Goal: Task Accomplishment & Management: Complete application form

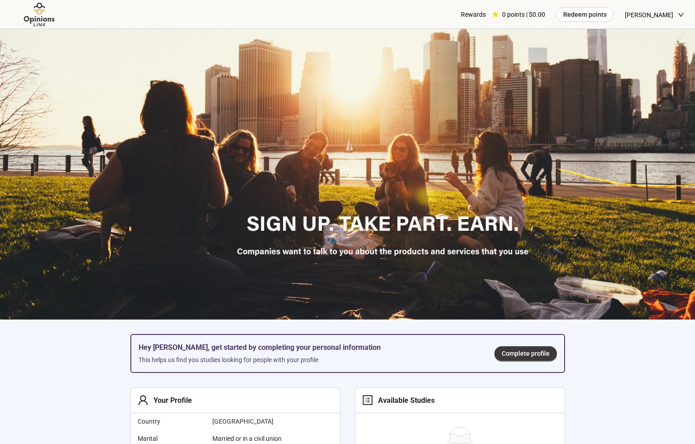
drag, startPoint x: 549, startPoint y: 68, endPoint x: 550, endPoint y: 77, distance: 8.7
click at [550, 77] on section "Hey Luke, get started by completing your personal information This helps us fin…" at bounding box center [347, 384] width 695 height 711
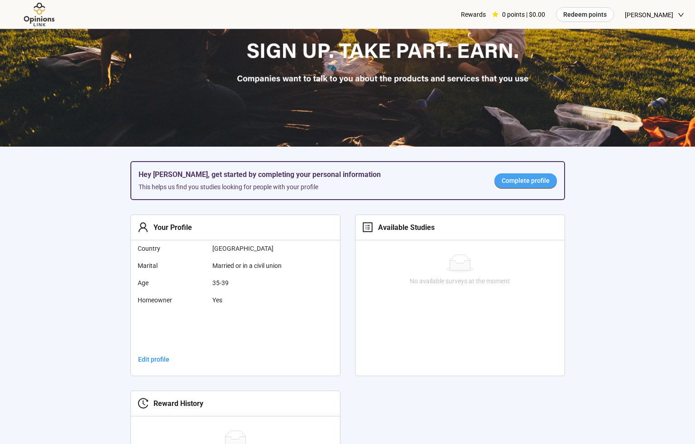
click at [534, 187] on link "Complete profile" at bounding box center [526, 180] width 62 height 14
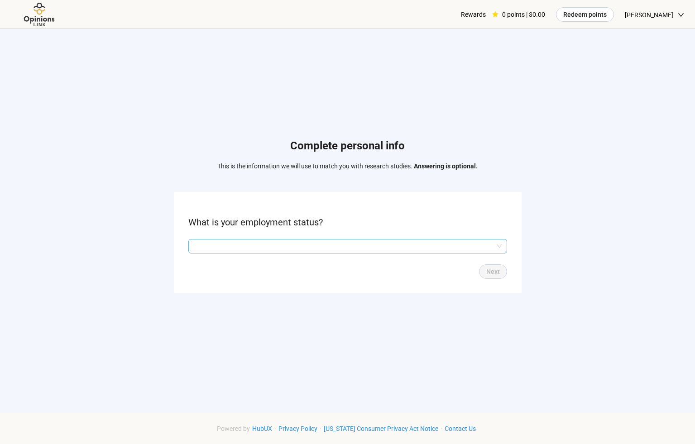
click at [420, 246] on input "search" at bounding box center [348, 247] width 308 height 14
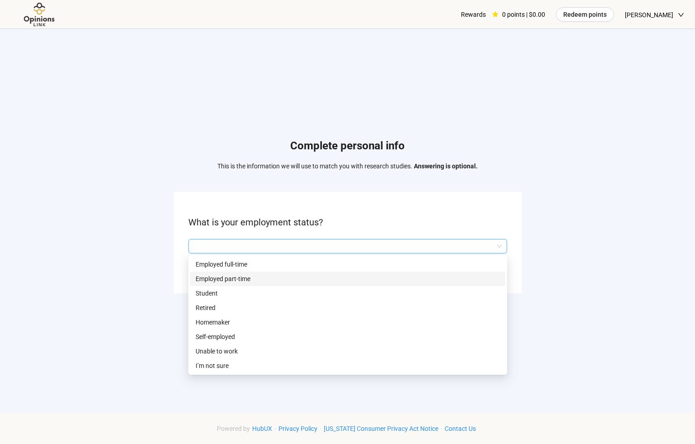
click at [388, 272] on div "Employed part-time" at bounding box center [347, 279] width 315 height 14
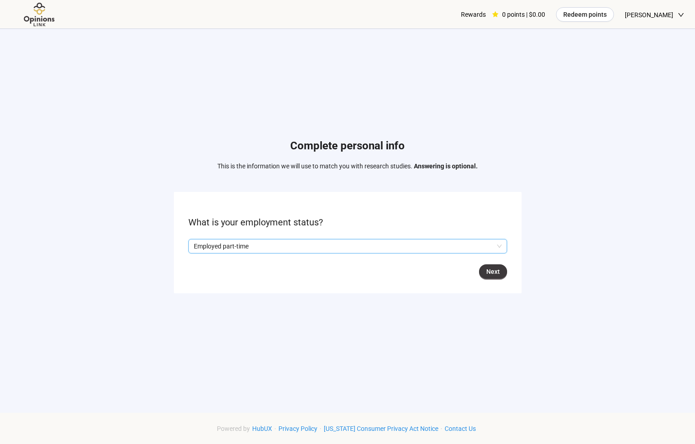
click at [390, 252] on form "What is your employment status? Q2hhcmFjdGVyaXN0aWNBbnN3ZXJOb2RlOjY2ZGRjMzBkLTd…" at bounding box center [348, 242] width 348 height 101
click at [390, 250] on p "Employed part-time" at bounding box center [344, 247] width 300 height 14
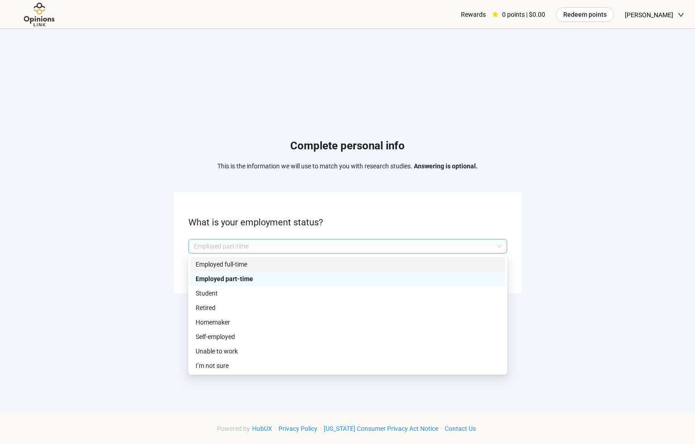
click at [389, 264] on p "Employed full-time" at bounding box center [348, 264] width 304 height 10
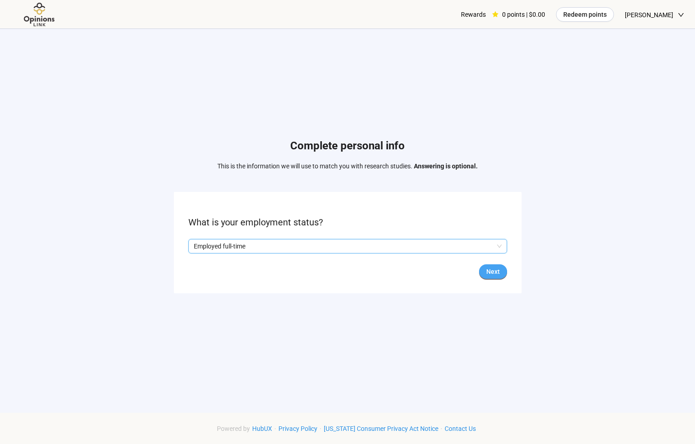
click at [485, 271] on button "Next" at bounding box center [493, 271] width 28 height 14
click at [533, 63] on html "Rewards 0 points | $0.00 Redeem points Luke Barney Complete personal info This …" at bounding box center [347, 269] width 695 height 538
click at [363, 232] on form "What state do you reside in? Back Skip Next" at bounding box center [348, 242] width 348 height 101
click at [361, 244] on input "search" at bounding box center [348, 247] width 308 height 14
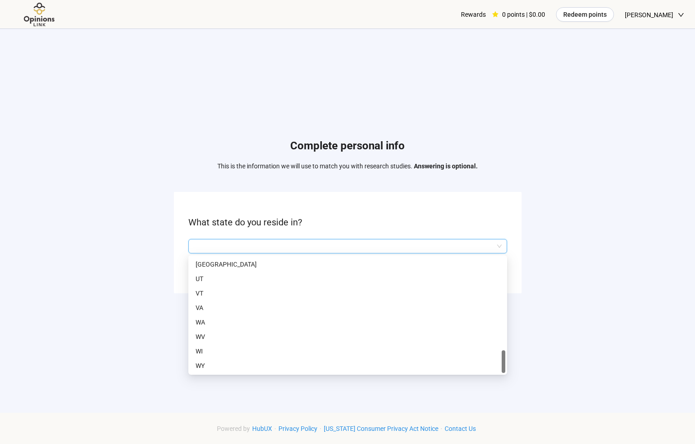
scroll to position [94, 0]
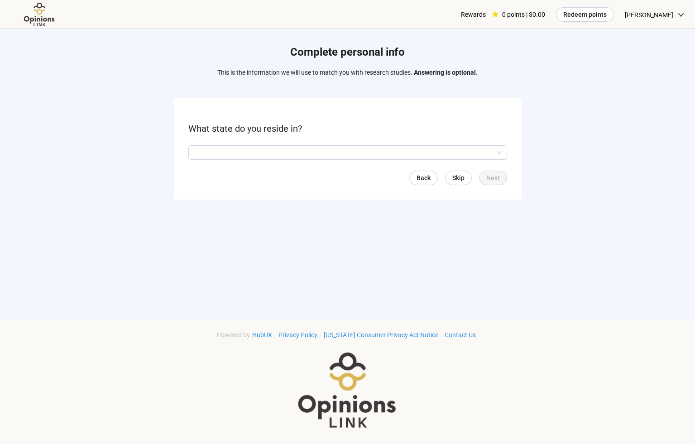
click at [677, 341] on div "Powered by HubUX · Privacy Policy · California Consumer Privacy Act Notice · Co…" at bounding box center [347, 381] width 695 height 103
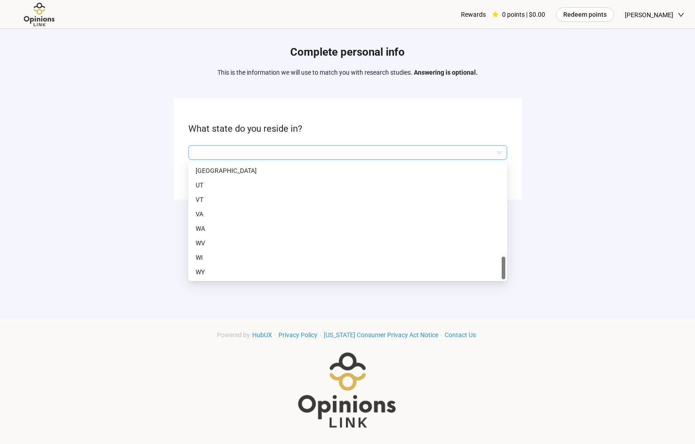
click at [368, 156] on input "search" at bounding box center [348, 153] width 308 height 14
click at [601, 134] on div "Complete personal info This is the information we will use to match you with re…" at bounding box center [347, 124] width 695 height 379
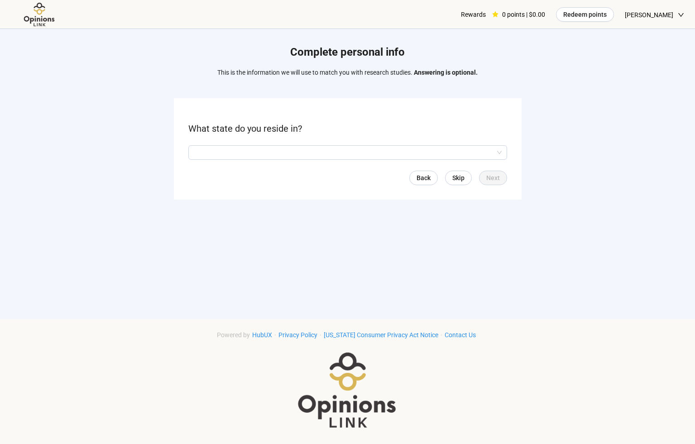
click at [601, 134] on div "Complete personal info This is the information we will use to match you with re…" at bounding box center [347, 124] width 695 height 379
click at [463, 177] on span "Skip" at bounding box center [458, 178] width 12 height 10
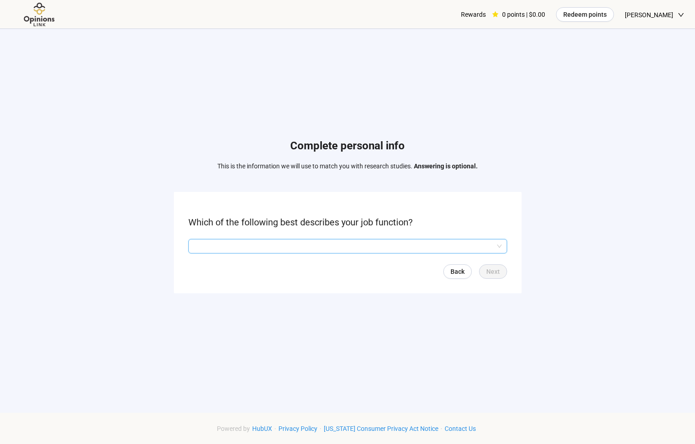
click at [420, 240] on input "search" at bounding box center [348, 247] width 308 height 14
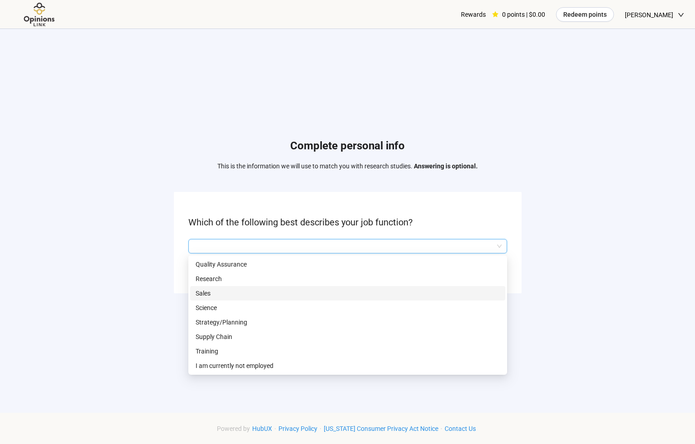
scroll to position [2, 0]
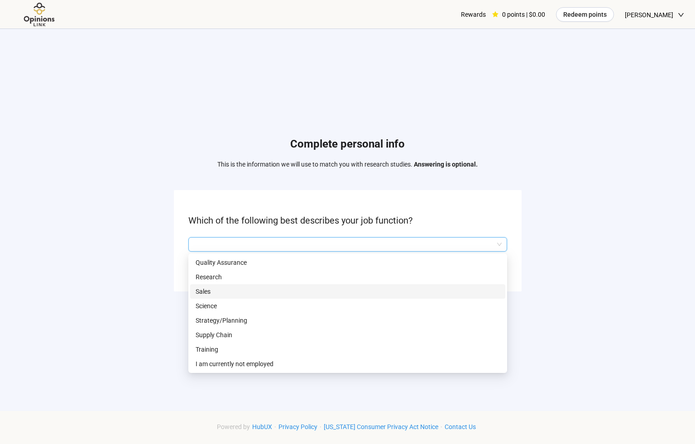
click at [377, 297] on div "Sales" at bounding box center [347, 291] width 315 height 14
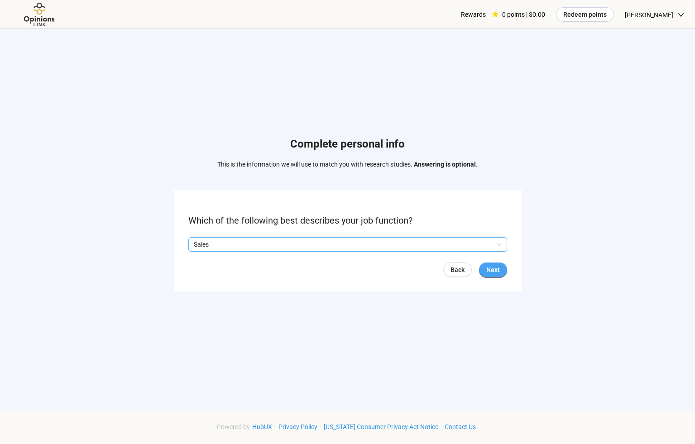
click at [490, 265] on span "Next" at bounding box center [493, 270] width 14 height 10
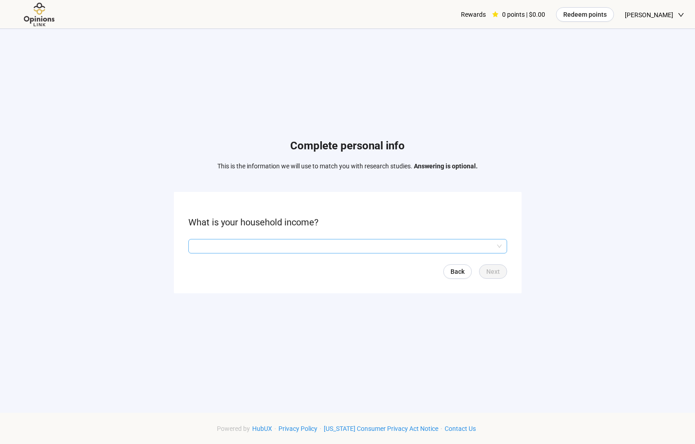
click at [433, 250] on input "search" at bounding box center [348, 247] width 308 height 14
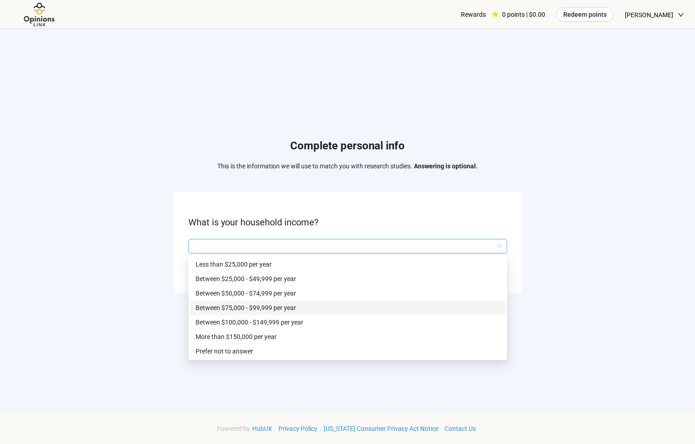
drag, startPoint x: 369, startPoint y: 326, endPoint x: 314, endPoint y: 309, distance: 56.9
click at [314, 310] on div "Less than $25,000 per year Between $25,000 - $49,999 per year Between $50,000 -…" at bounding box center [347, 307] width 315 height 101
click at [314, 309] on p "Between $75,000 - $99,999 per year" at bounding box center [348, 308] width 304 height 10
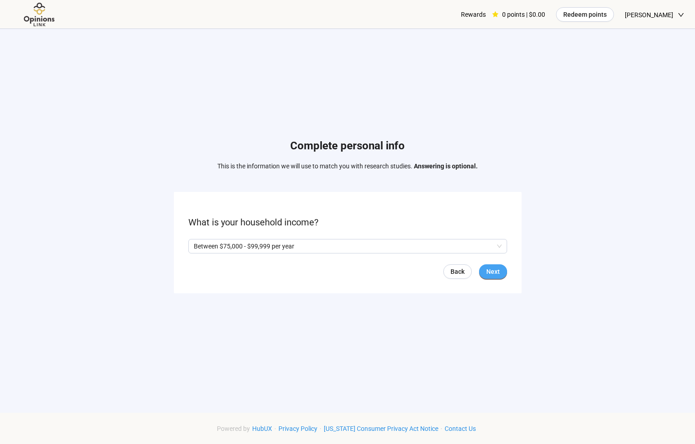
click at [488, 275] on span "Next" at bounding box center [493, 272] width 14 height 10
click at [196, 246] on span "Yes" at bounding box center [202, 246] width 12 height 10
click at [497, 264] on button "Next" at bounding box center [493, 271] width 28 height 14
click at [423, 251] on input "search" at bounding box center [348, 247] width 308 height 14
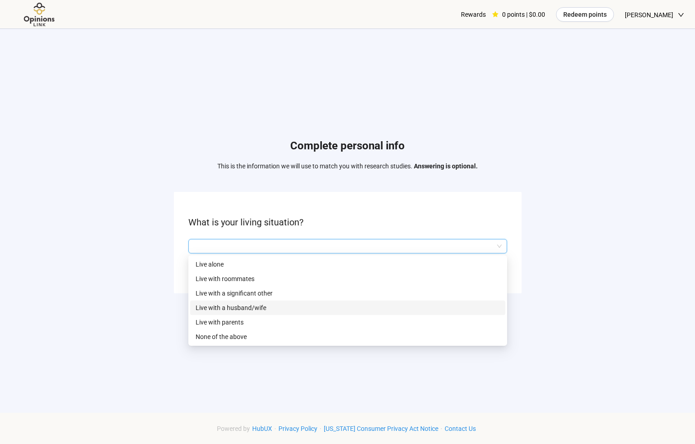
click at [399, 307] on p "Live with a husband/wife" at bounding box center [348, 308] width 304 height 10
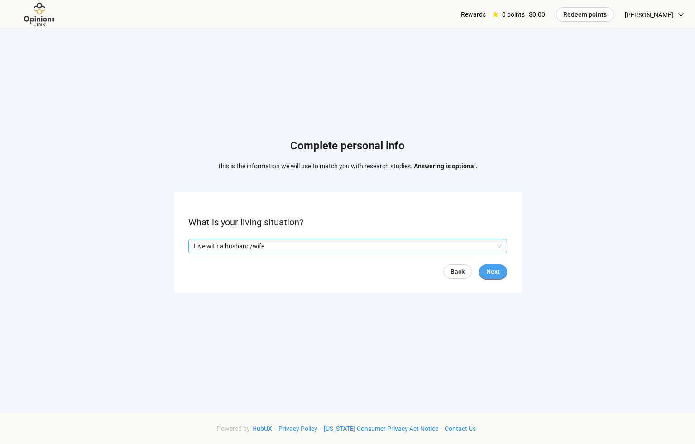
click at [499, 272] on span "Next" at bounding box center [493, 272] width 14 height 10
click at [445, 244] on input "search" at bounding box center [348, 247] width 308 height 14
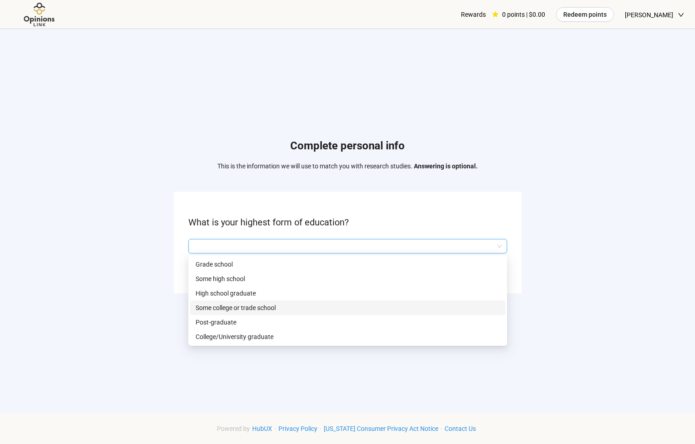
click at [418, 309] on p "Some college or trade school" at bounding box center [348, 308] width 304 height 10
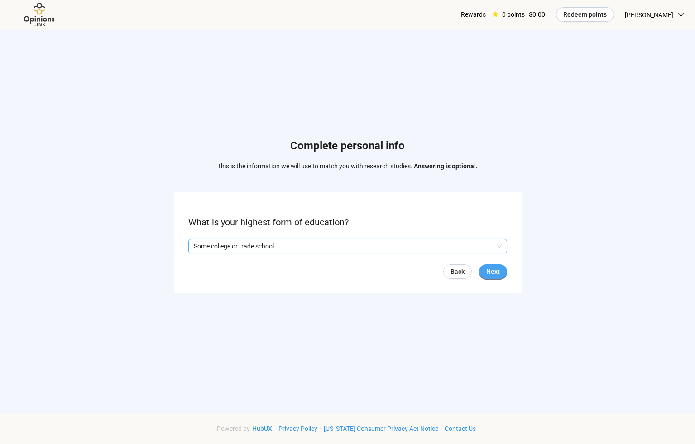
click at [486, 277] on button "Next" at bounding box center [493, 271] width 28 height 14
click at [461, 250] on input "search" at bounding box center [348, 247] width 308 height 14
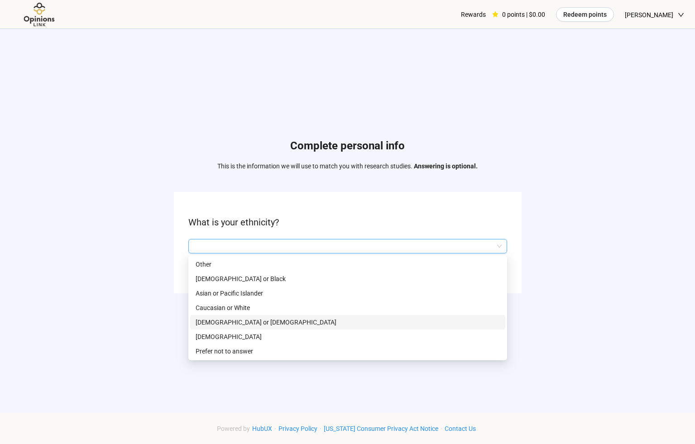
click at [443, 321] on p "Hispanic or Latino" at bounding box center [348, 322] width 304 height 10
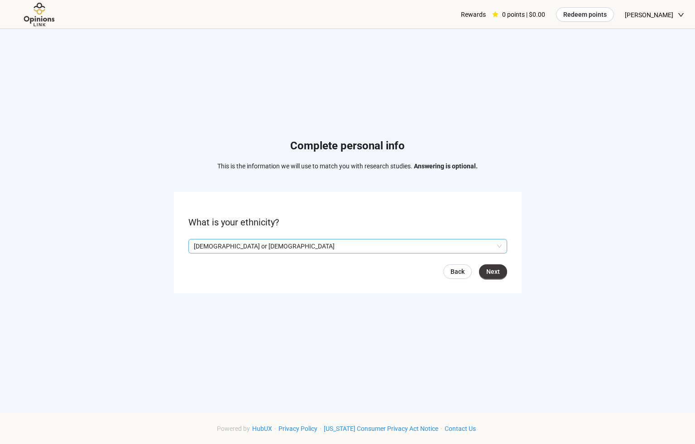
click at [437, 248] on p "Hispanic or Latino" at bounding box center [344, 247] width 300 height 14
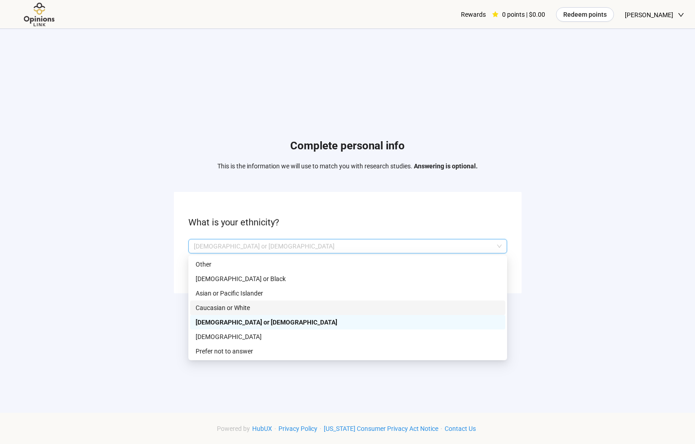
click at [413, 305] on p "Caucasian or White" at bounding box center [348, 308] width 304 height 10
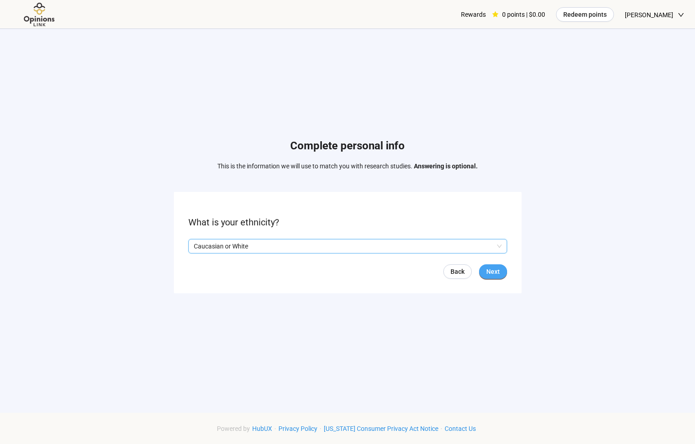
click at [499, 272] on button "Next" at bounding box center [493, 271] width 28 height 14
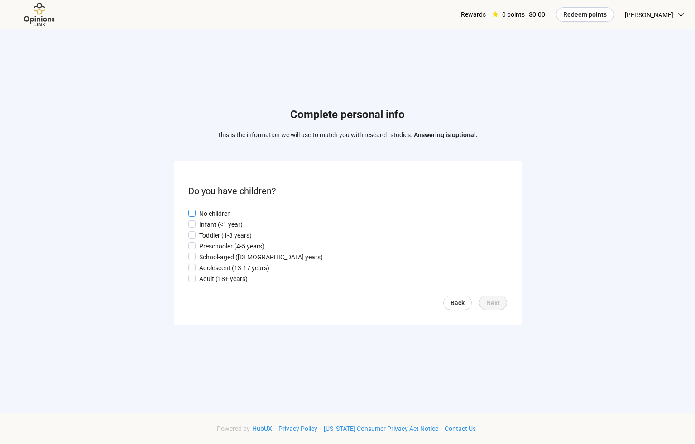
click at [226, 214] on p "No children" at bounding box center [215, 214] width 32 height 10
click at [499, 308] on button "Next" at bounding box center [493, 303] width 28 height 14
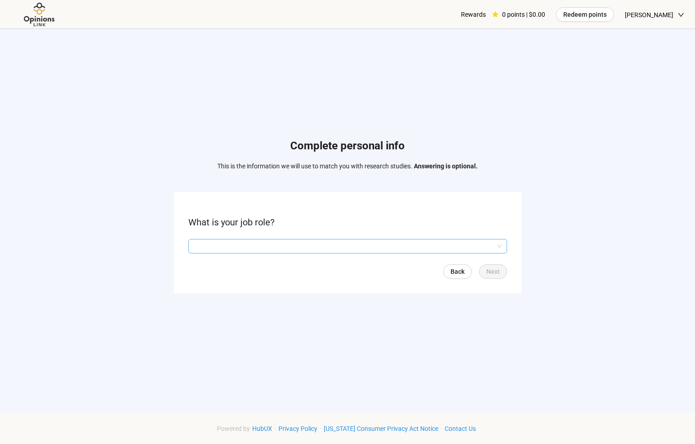
click at [332, 248] on input "search" at bounding box center [348, 247] width 308 height 14
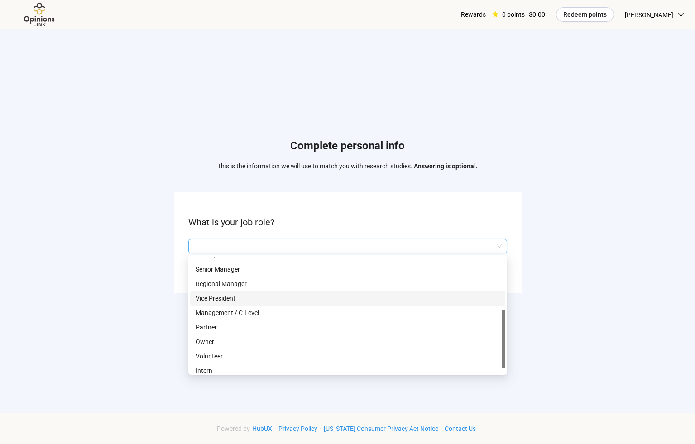
scroll to position [58, 0]
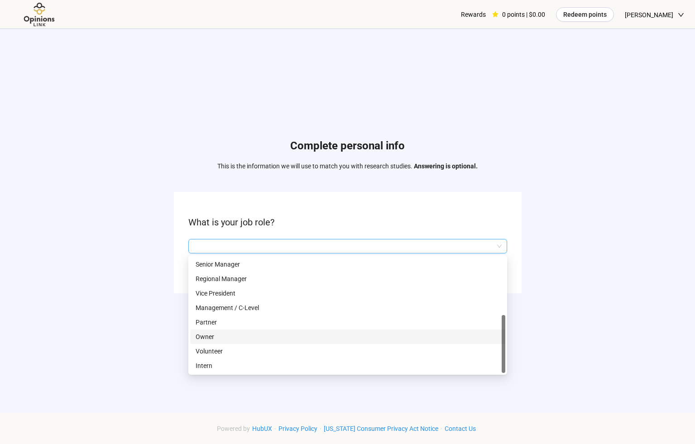
click at [324, 333] on p "Owner" at bounding box center [348, 337] width 304 height 10
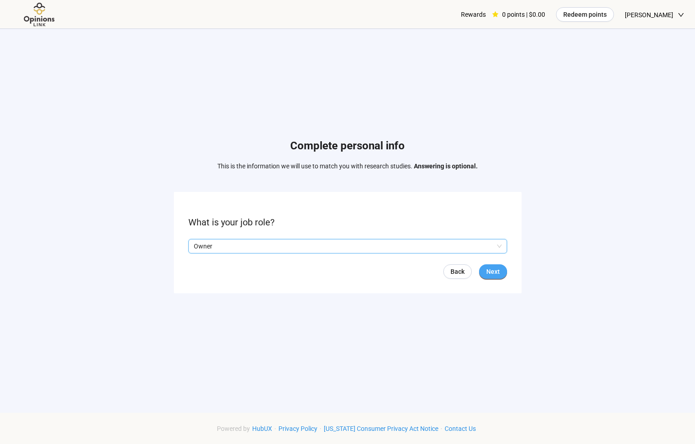
click at [484, 274] on button "Next" at bounding box center [493, 271] width 28 height 14
click at [236, 244] on input "search" at bounding box center [348, 247] width 308 height 14
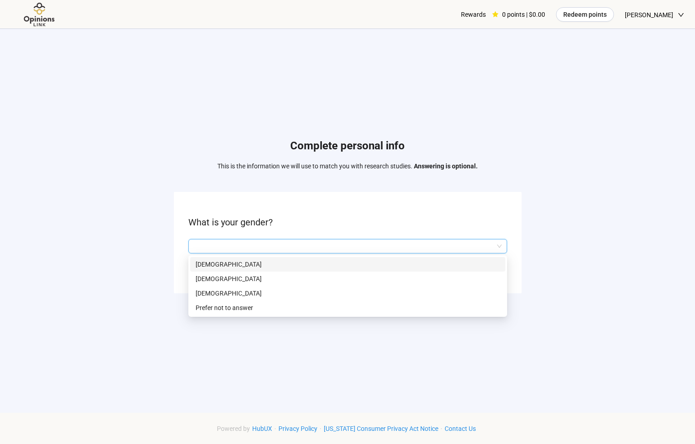
click at [237, 260] on p "[DEMOGRAPHIC_DATA]" at bounding box center [348, 264] width 304 height 10
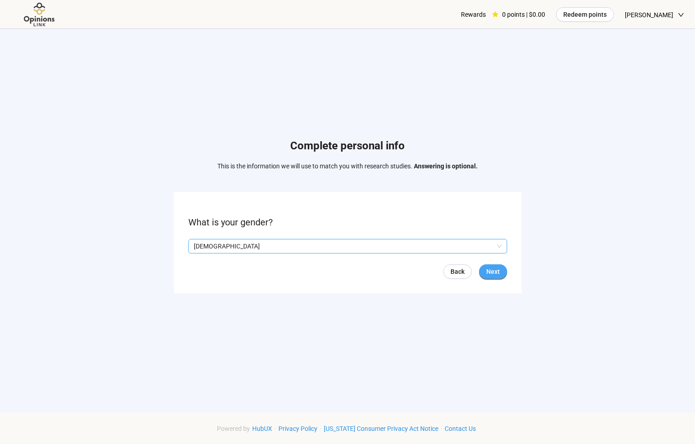
click at [490, 267] on span "Next" at bounding box center [493, 272] width 14 height 10
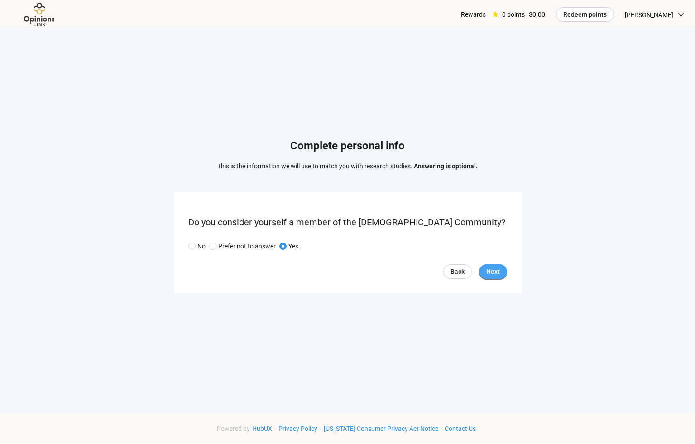
click at [506, 270] on button "Next" at bounding box center [493, 271] width 28 height 14
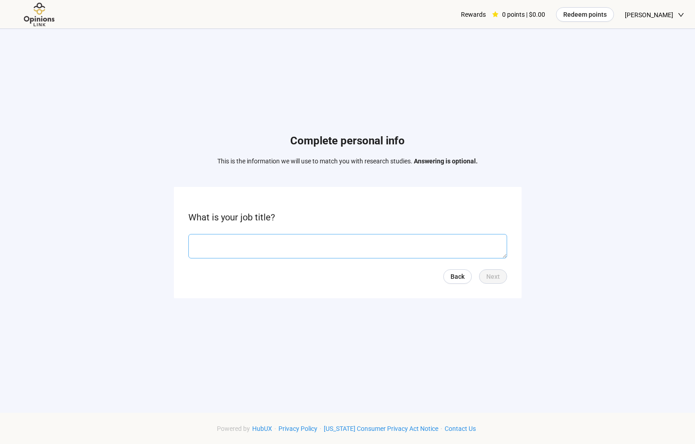
click at [455, 237] on textarea at bounding box center [347, 246] width 319 height 24
click at [452, 250] on textarea at bounding box center [347, 246] width 319 height 24
click at [448, 252] on textarea at bounding box center [347, 246] width 319 height 24
type textarea "********"
click at [494, 283] on form "What is your job title? ******** Back Next" at bounding box center [348, 242] width 348 height 111
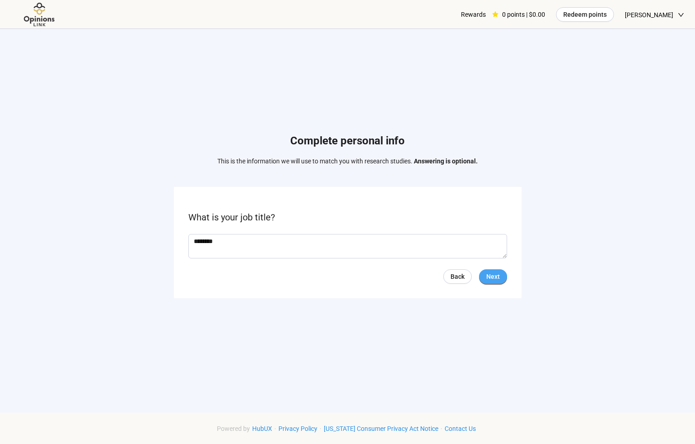
click at [494, 280] on span "Next" at bounding box center [493, 277] width 14 height 10
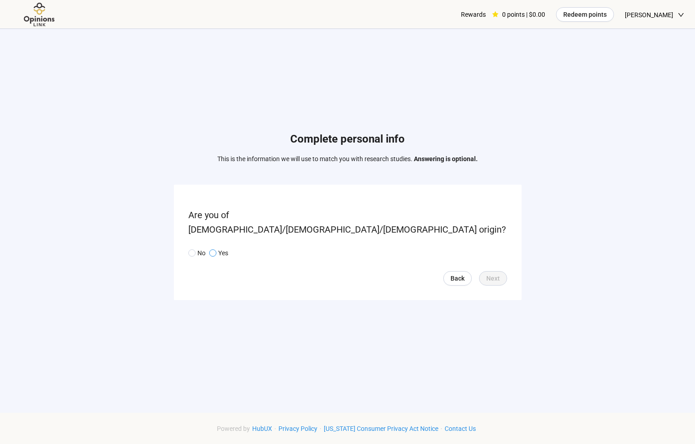
click at [221, 248] on p "Yes" at bounding box center [223, 253] width 10 height 10
click at [200, 248] on p "No" at bounding box center [201, 253] width 8 height 10
click at [477, 274] on div "Back Next" at bounding box center [347, 278] width 319 height 14
click at [487, 274] on span "Next" at bounding box center [493, 279] width 14 height 10
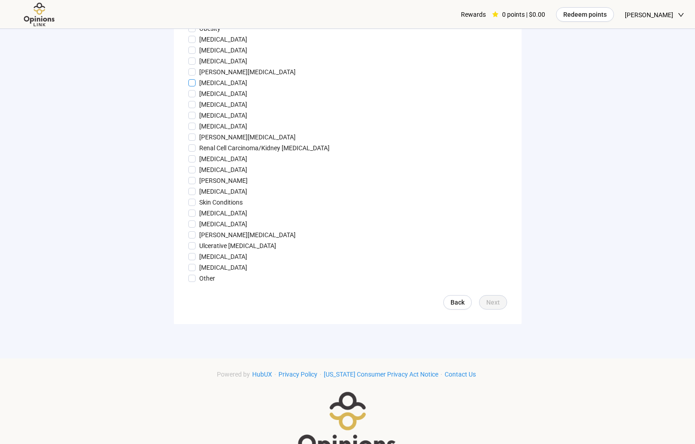
scroll to position [943, 0]
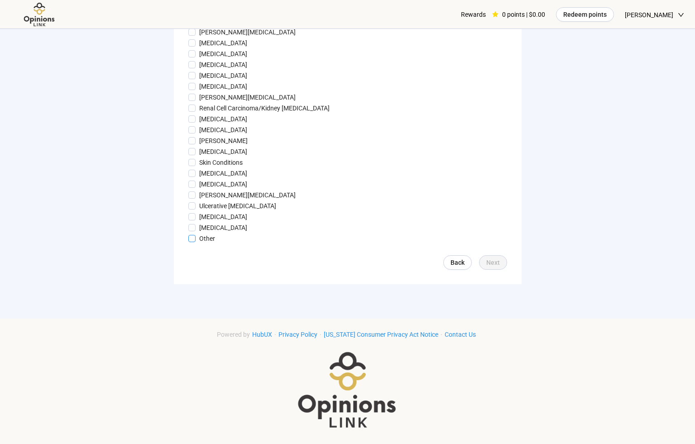
click at [206, 237] on p "Other" at bounding box center [207, 239] width 16 height 10
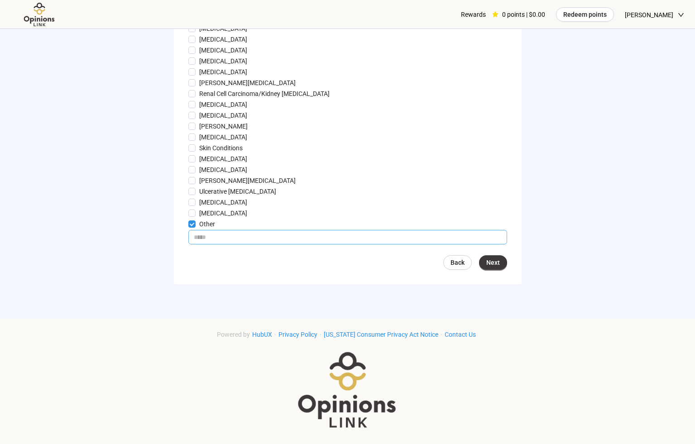
click at [430, 245] on input "text" at bounding box center [347, 237] width 319 height 14
type input "*"
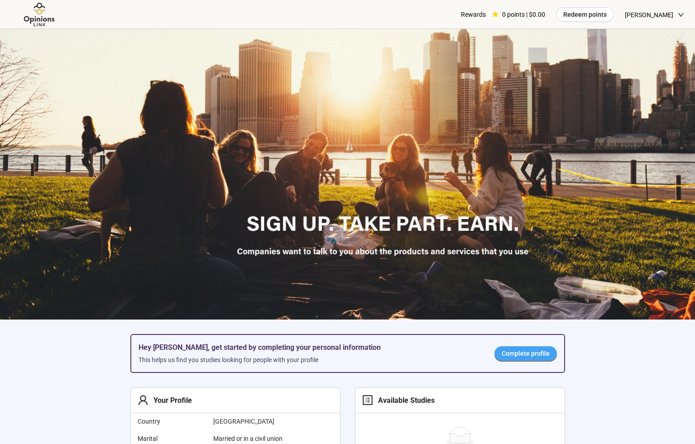
click at [529, 356] on span "Complete profile" at bounding box center [526, 354] width 48 height 10
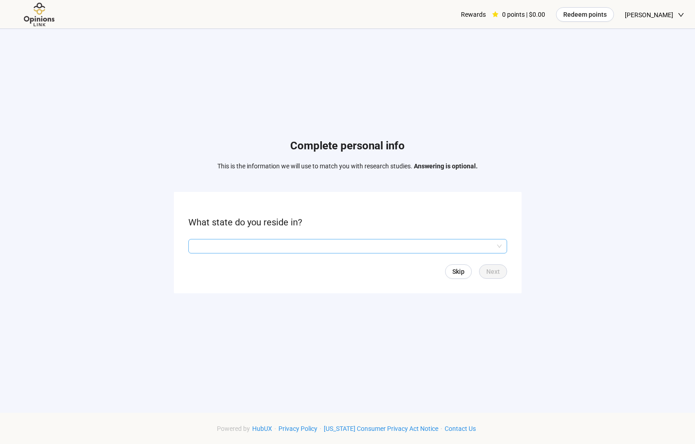
click at [413, 244] on input "search" at bounding box center [348, 247] width 308 height 14
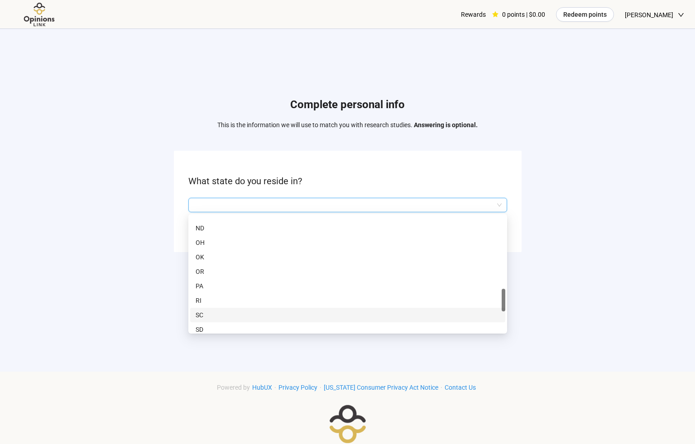
scroll to position [34, 0]
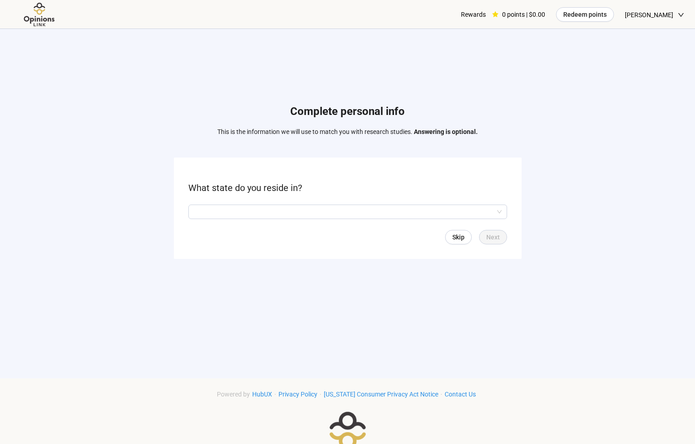
click at [319, 358] on div "Complete personal info This is the information we will use to match you with re…" at bounding box center [347, 184] width 695 height 379
click at [461, 235] on span "Skip" at bounding box center [458, 237] width 12 height 10
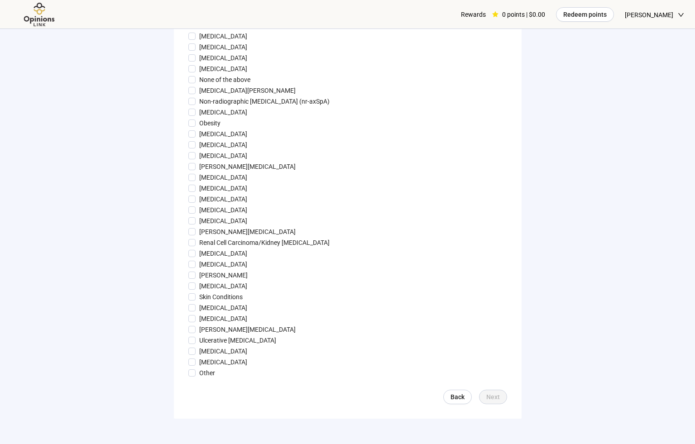
scroll to position [943, 0]
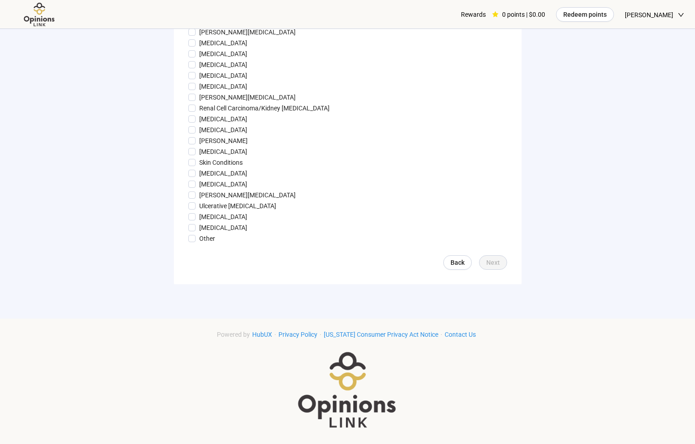
click at [210, 241] on p "Other" at bounding box center [207, 239] width 16 height 10
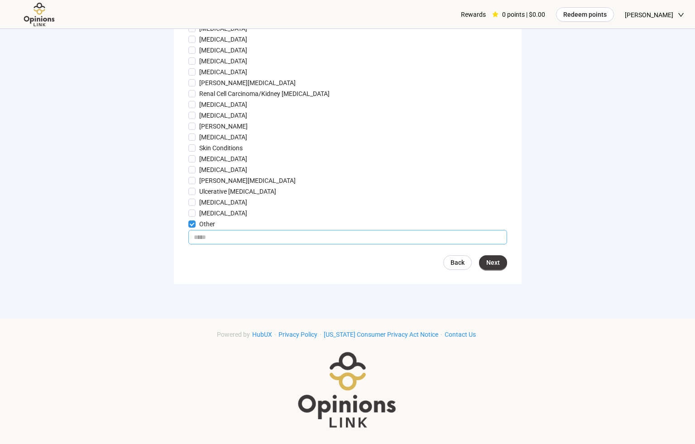
click at [217, 245] on input "text" at bounding box center [347, 237] width 319 height 14
type input "*"
